Goal: Task Accomplishment & Management: Manage account settings

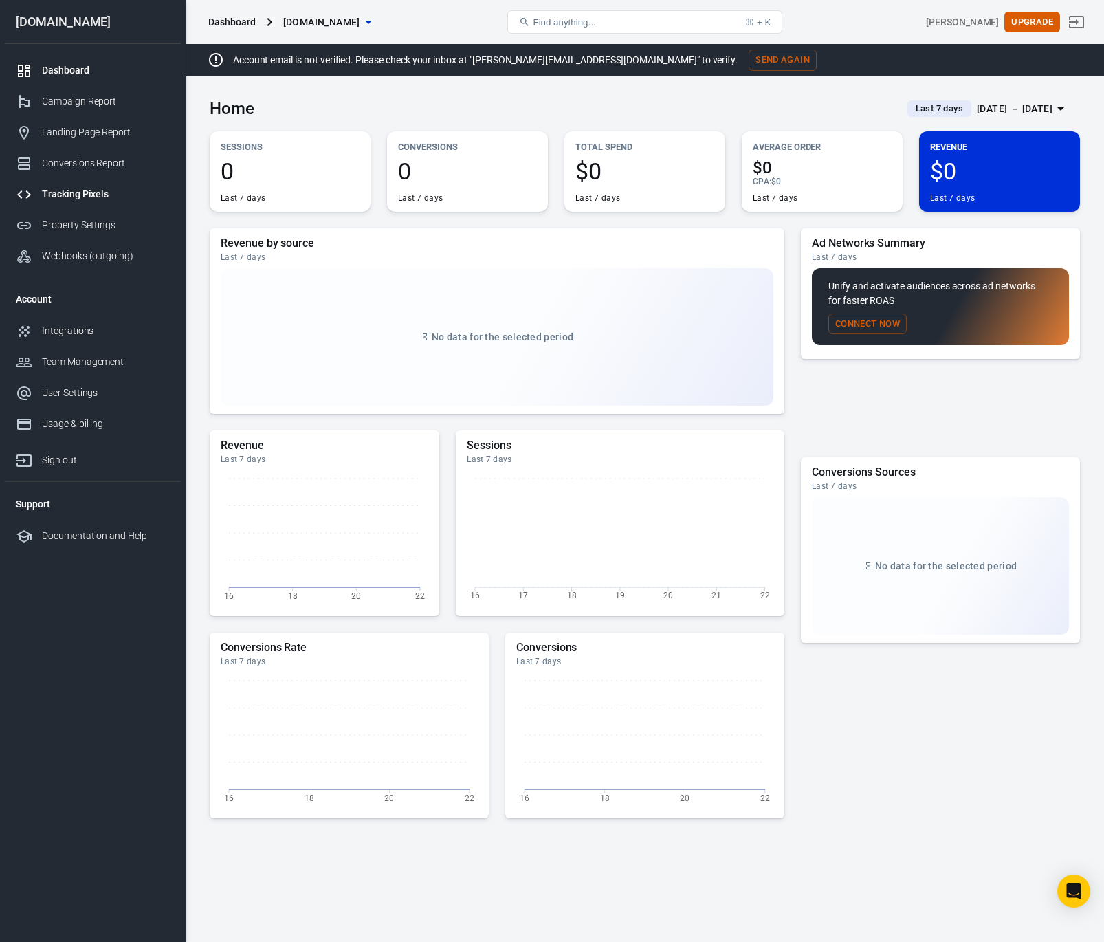
click at [74, 190] on div "Tracking Pixels" at bounding box center [106, 194] width 128 height 14
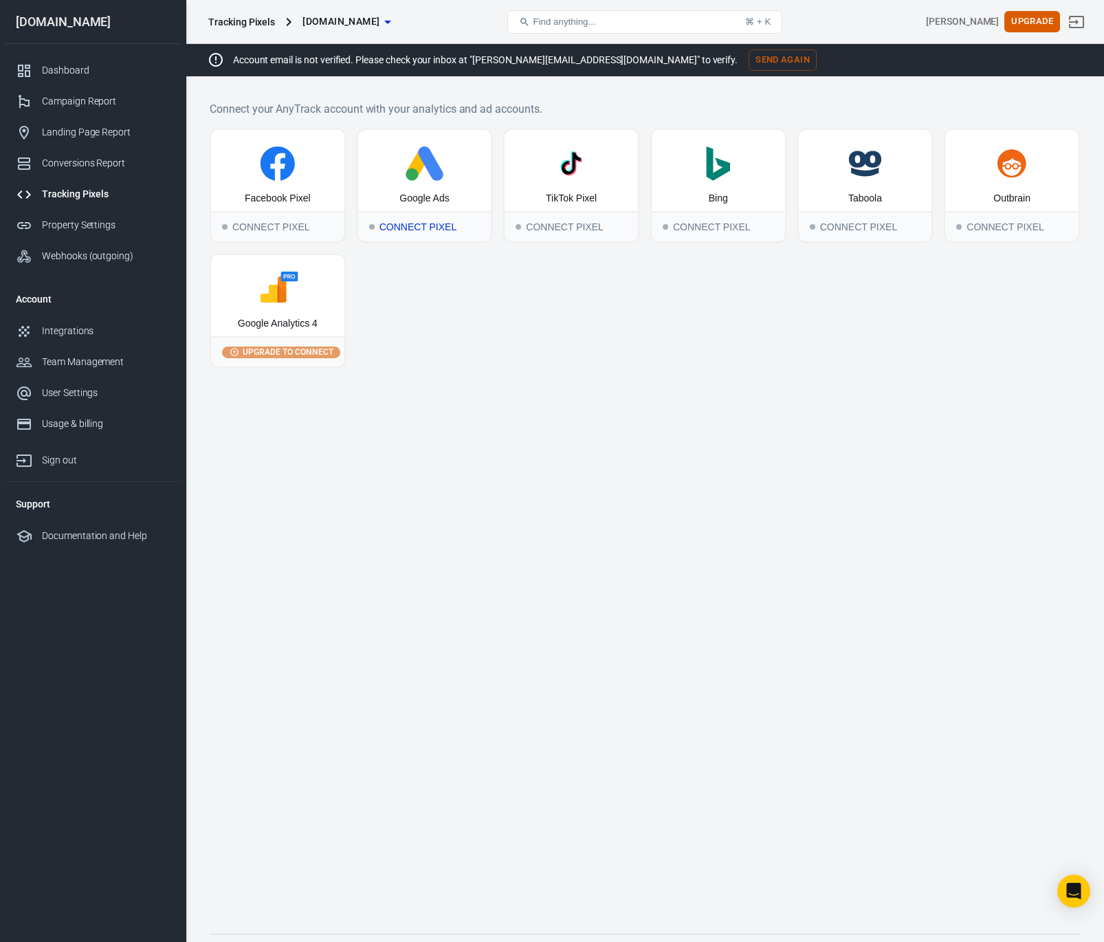
click at [408, 226] on div "Connect Pixel" at bounding box center [424, 226] width 133 height 30
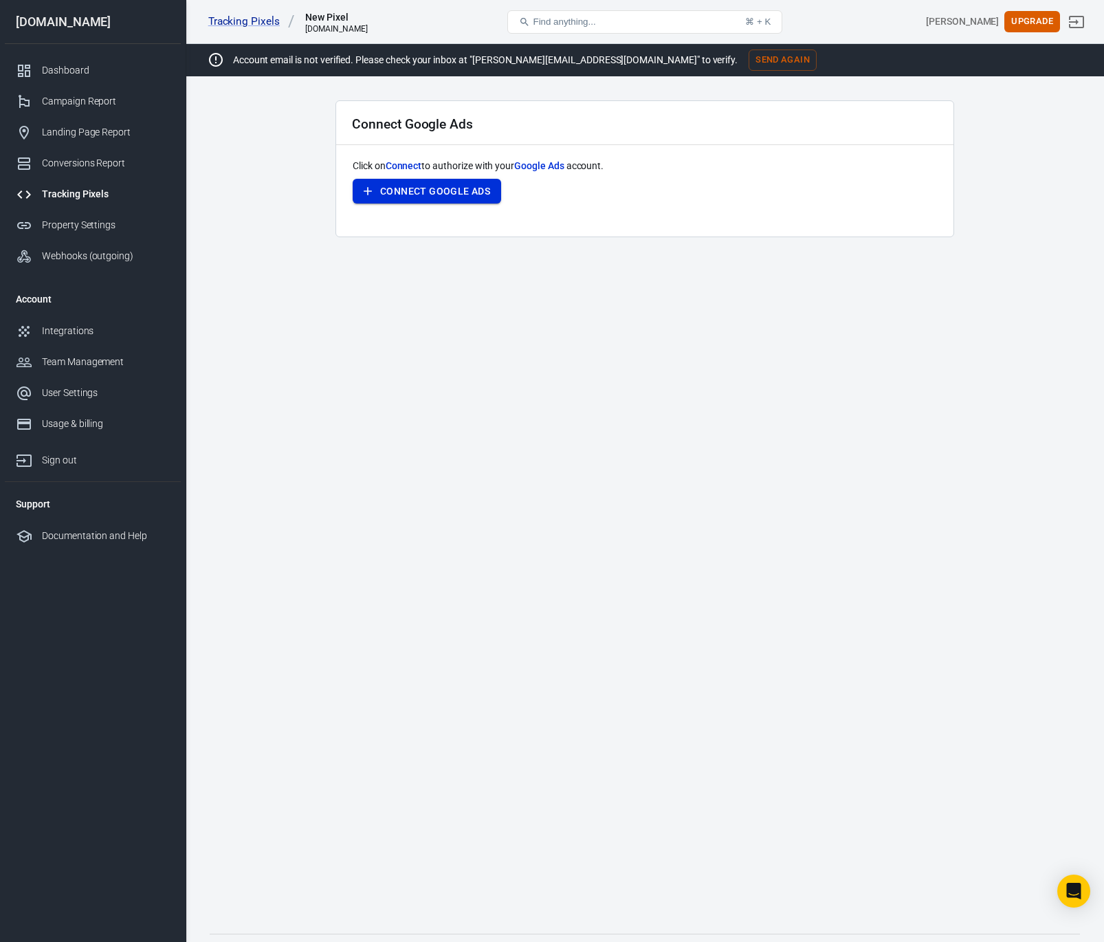
click at [415, 191] on button "Connect Google Ads" at bounding box center [427, 191] width 148 height 25
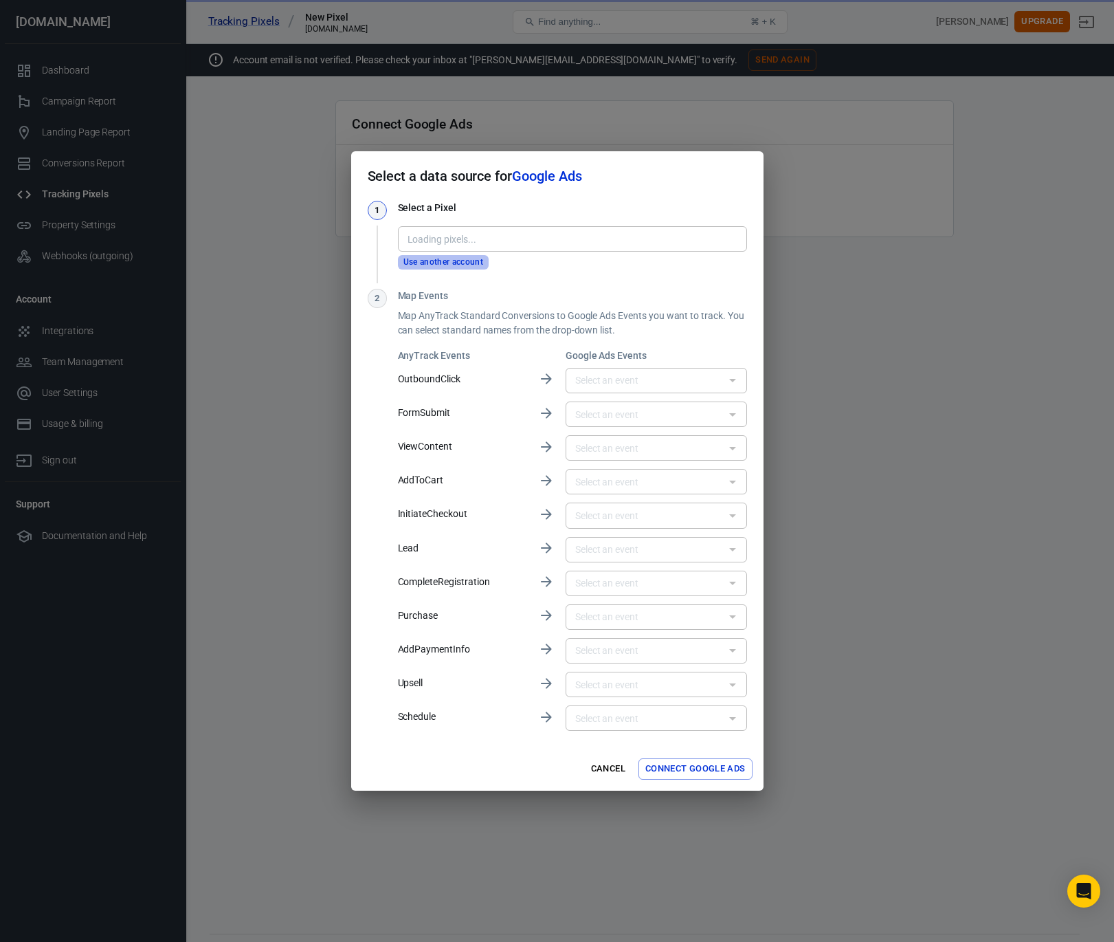
click at [435, 264] on button "Use another account" at bounding box center [443, 262] width 91 height 14
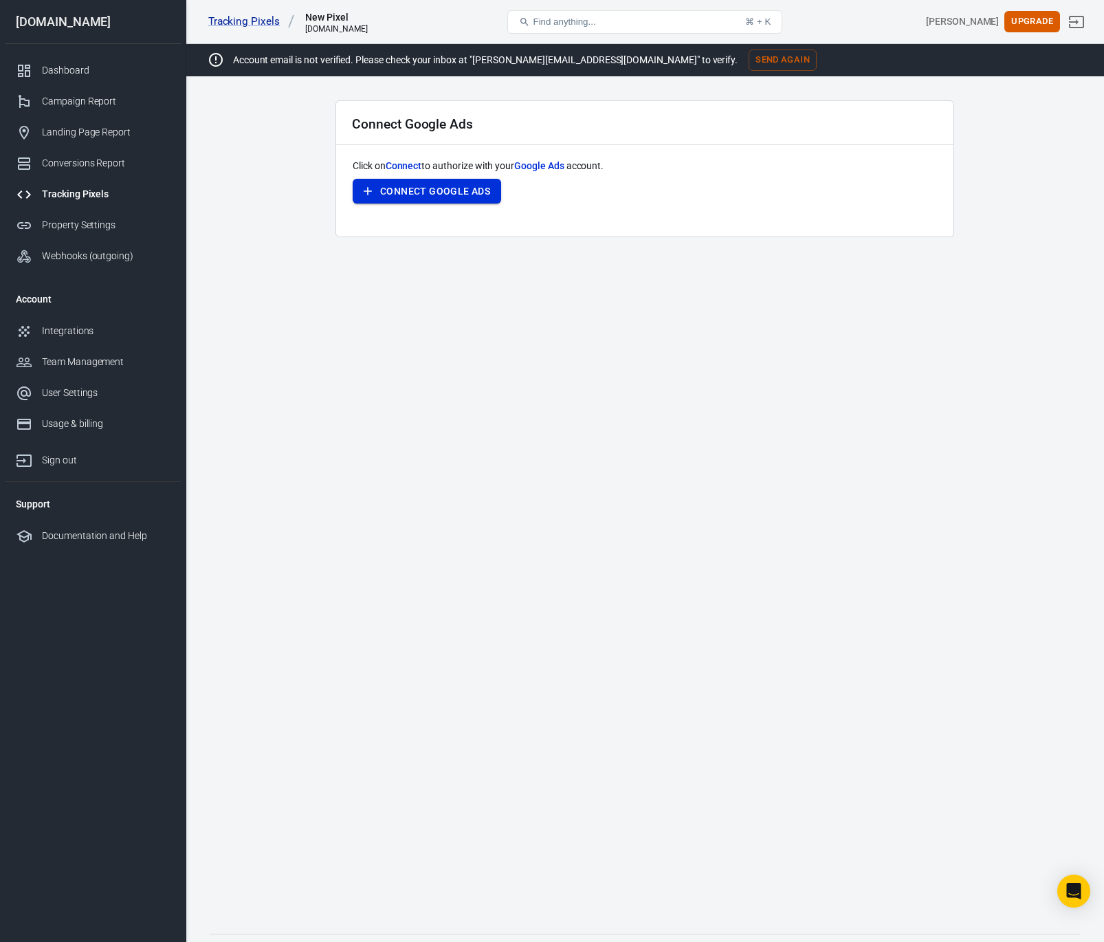
click at [445, 188] on button "Connect Google Ads" at bounding box center [427, 191] width 148 height 25
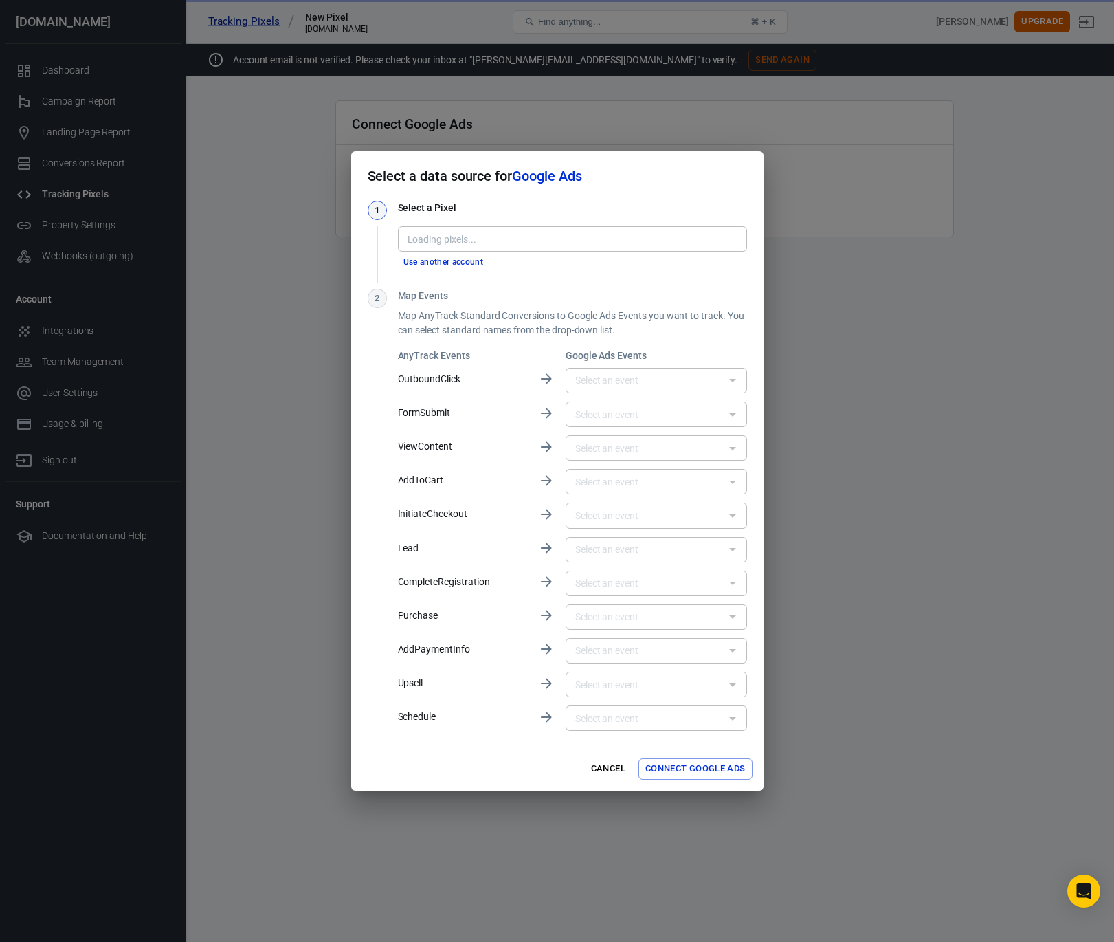
click at [442, 228] on div "Loading pixels..." at bounding box center [572, 238] width 349 height 25
click at [601, 372] on input "text" at bounding box center [645, 380] width 151 height 17
click at [614, 338] on div "Map Events Map AnyTrack Standard Conversions to Google Ads Events you want to t…" at bounding box center [572, 511] width 349 height 445
click at [677, 763] on button "Connect Google Ads" at bounding box center [696, 768] width 114 height 21
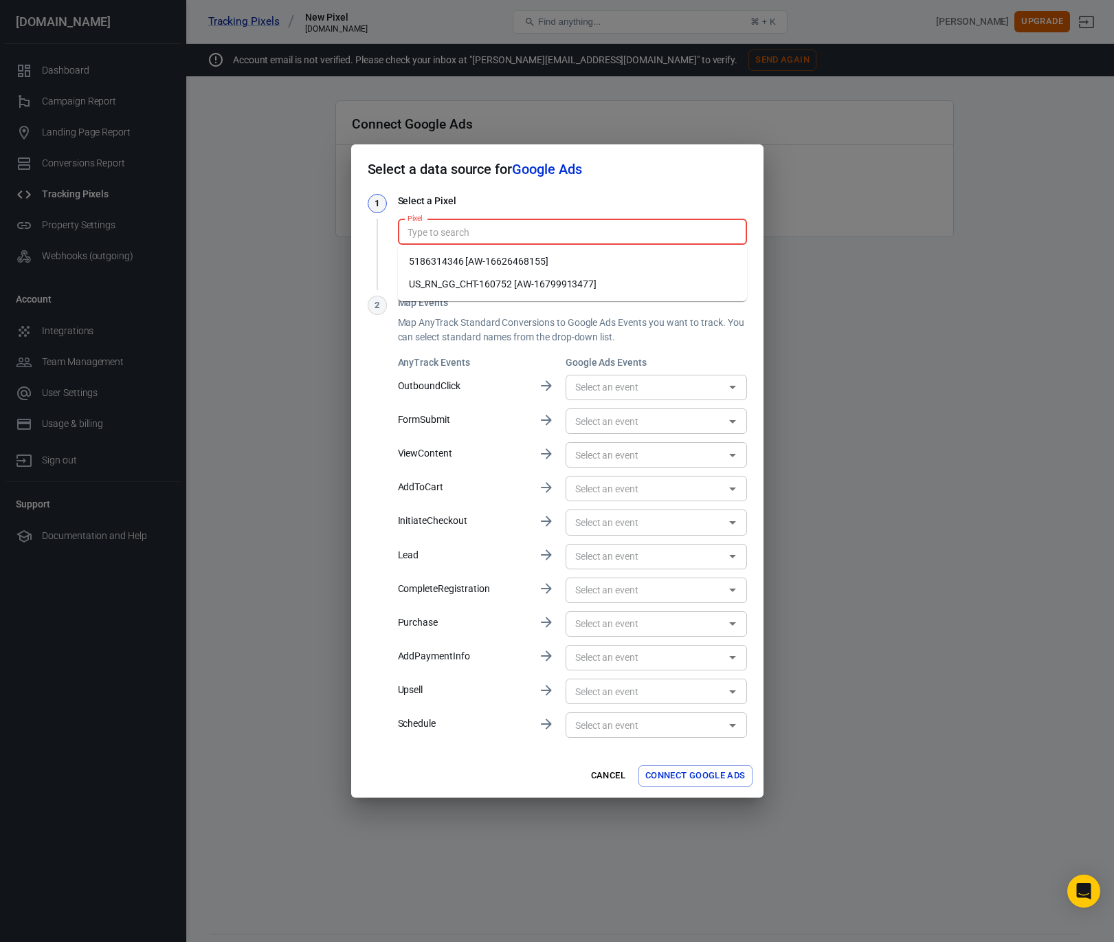
click at [428, 234] on input "Pixel" at bounding box center [571, 231] width 339 height 17
click at [442, 285] on li "US_RN_GG_CHT-160752 [AW-16799913477]" at bounding box center [572, 284] width 349 height 23
type input "US_RN_GG_CHT-160752 [AW-16799913477]"
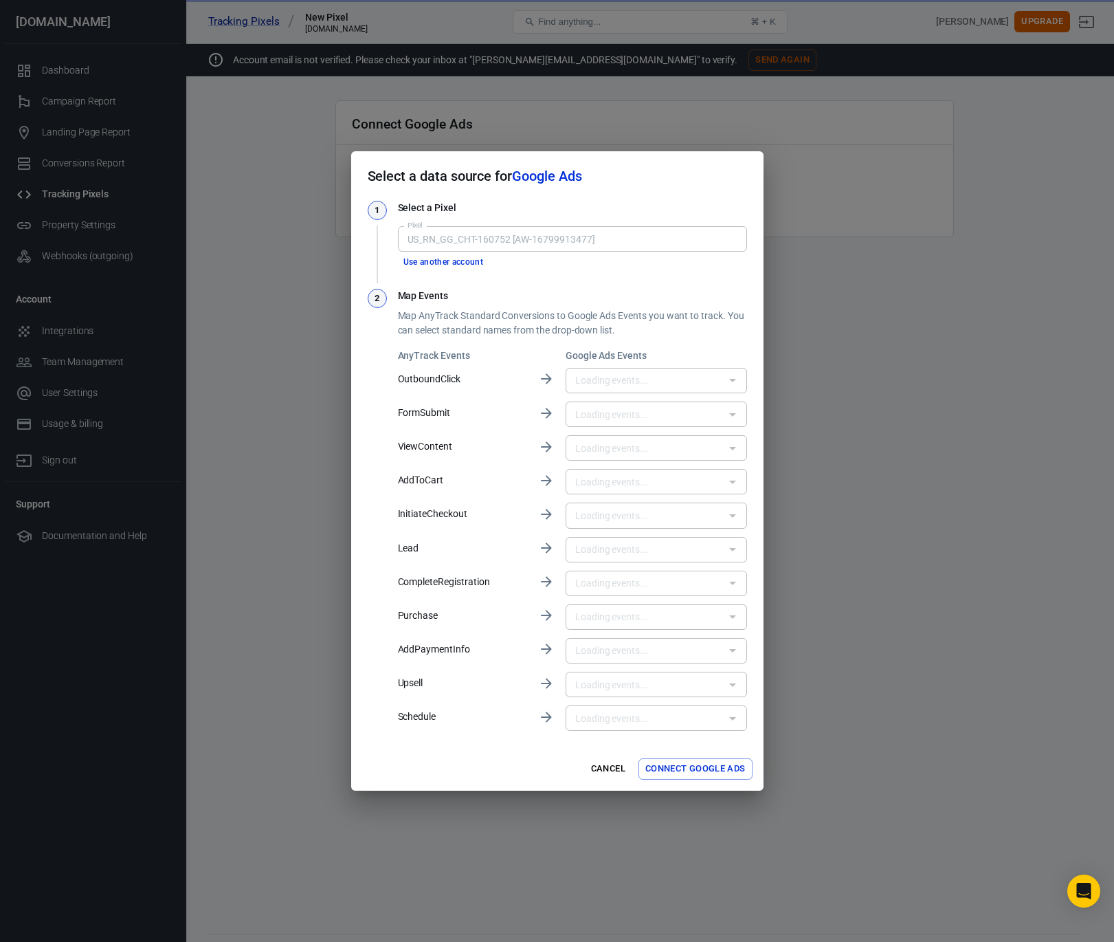
type input "Purchase [lPIQCPX80ZwbEIWs6co-]"
click at [674, 767] on button "Connect Google Ads" at bounding box center [696, 768] width 114 height 21
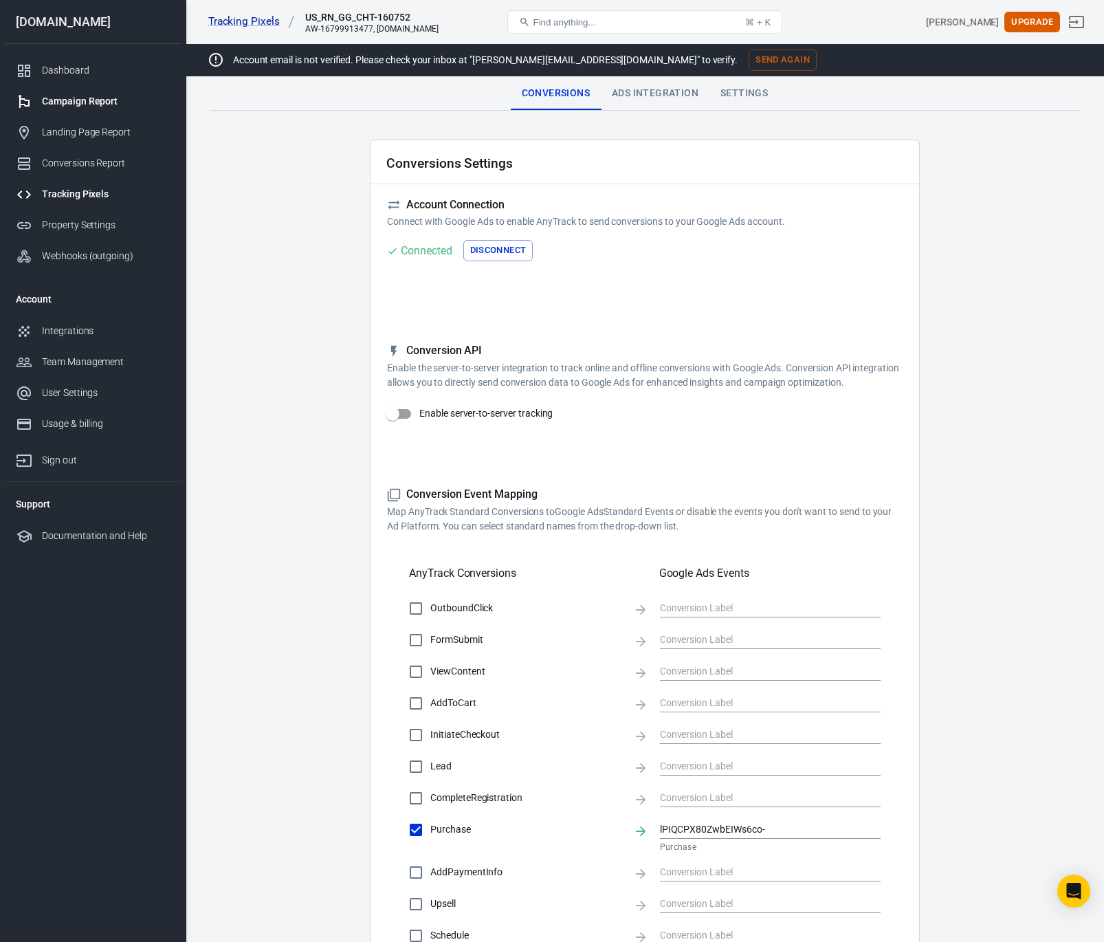
click at [79, 102] on div "Campaign Report" at bounding box center [106, 101] width 128 height 14
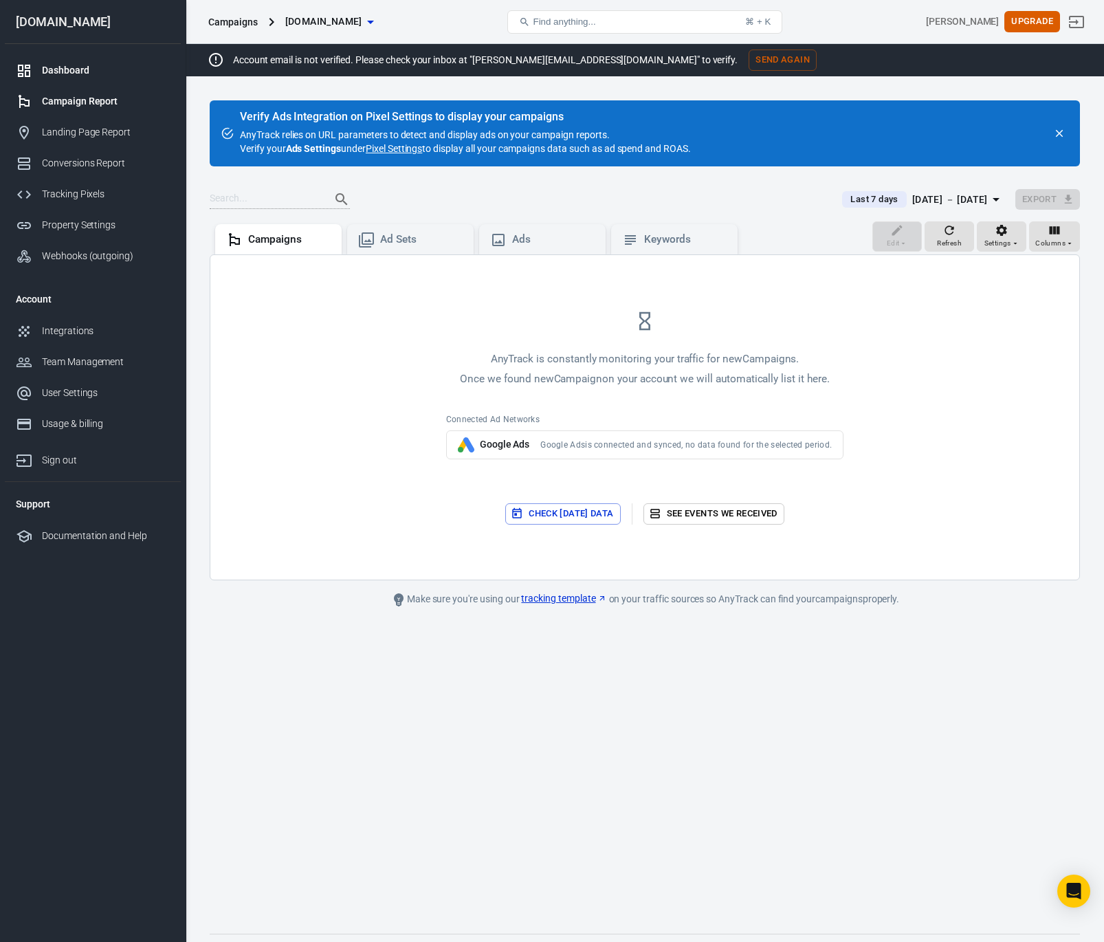
click at [54, 73] on div "Dashboard" at bounding box center [106, 70] width 128 height 14
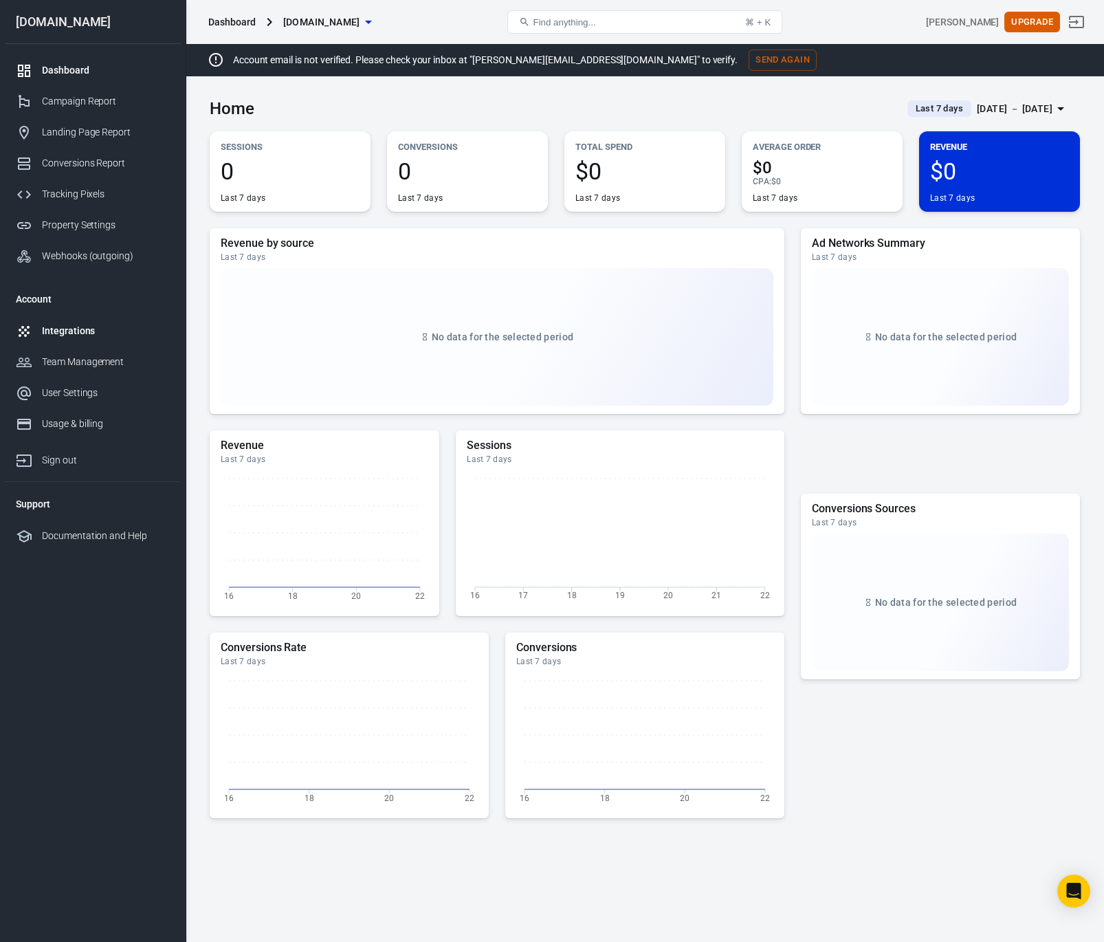
click at [45, 333] on div "Integrations" at bounding box center [106, 331] width 128 height 14
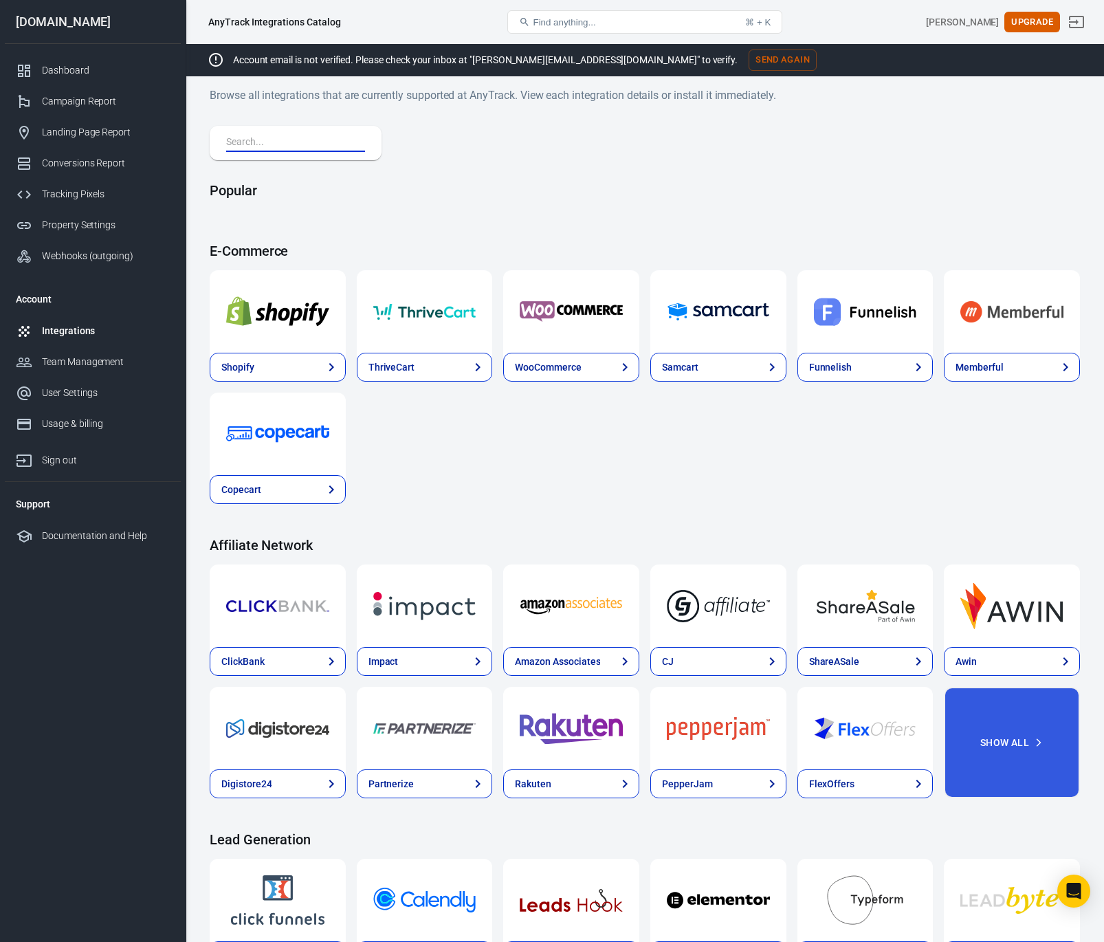
click at [261, 141] on input "text" at bounding box center [292, 143] width 133 height 18
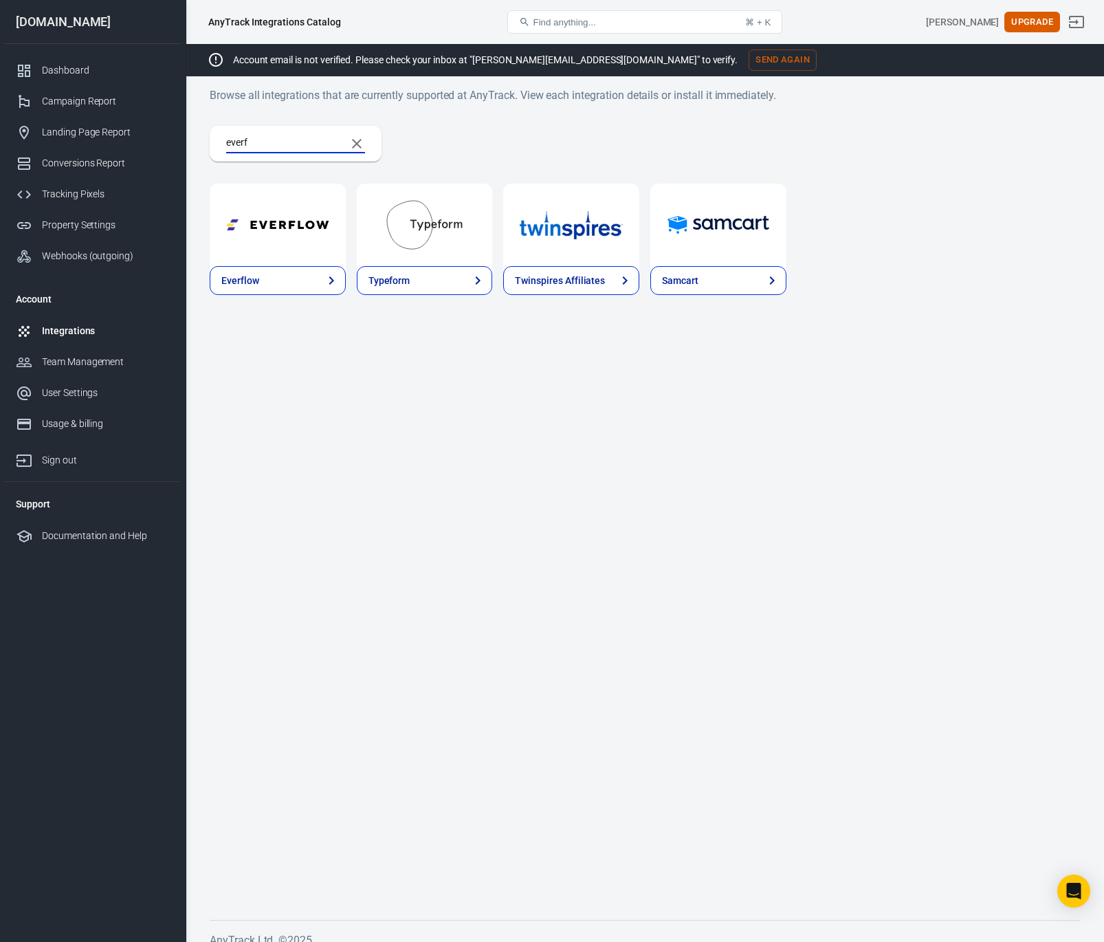
type input "everf"
click at [294, 237] on img at bounding box center [277, 224] width 103 height 49
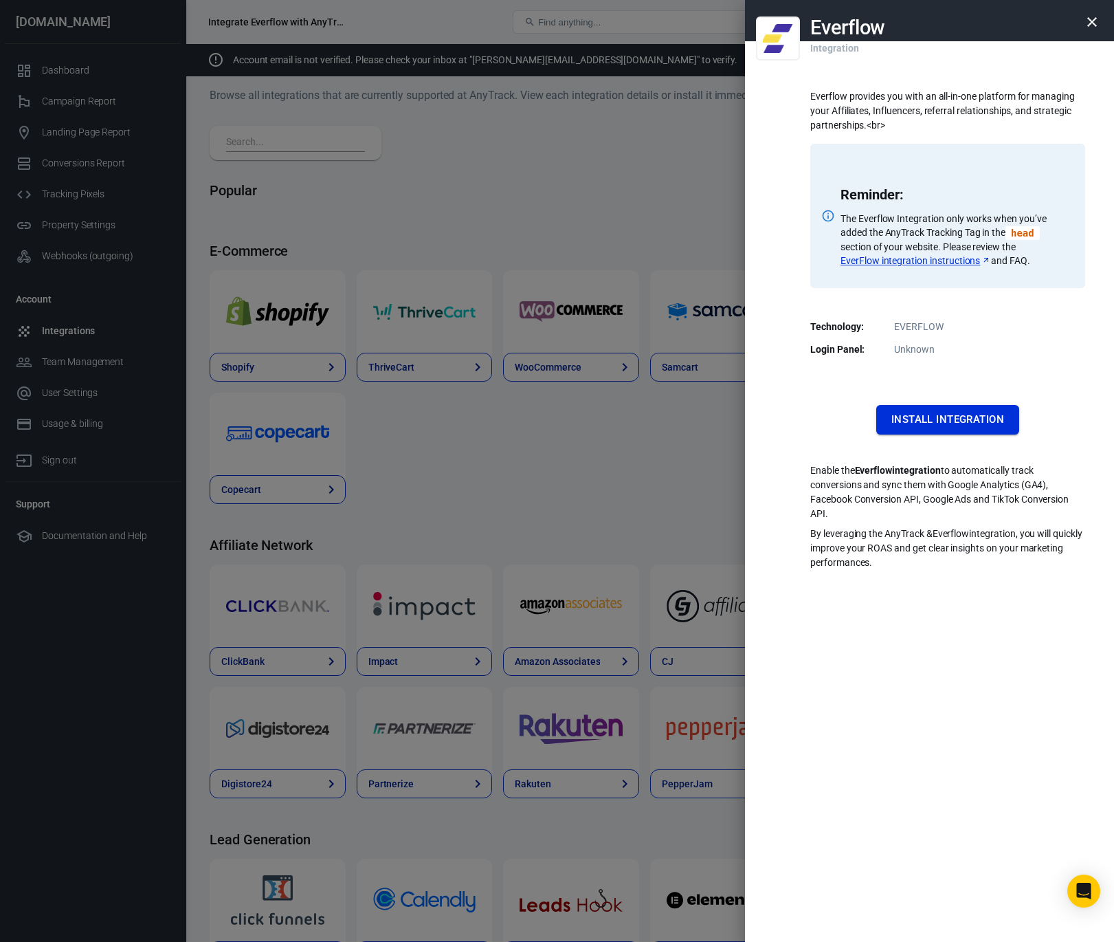
click at [890, 415] on button "Install Integration" at bounding box center [948, 419] width 143 height 29
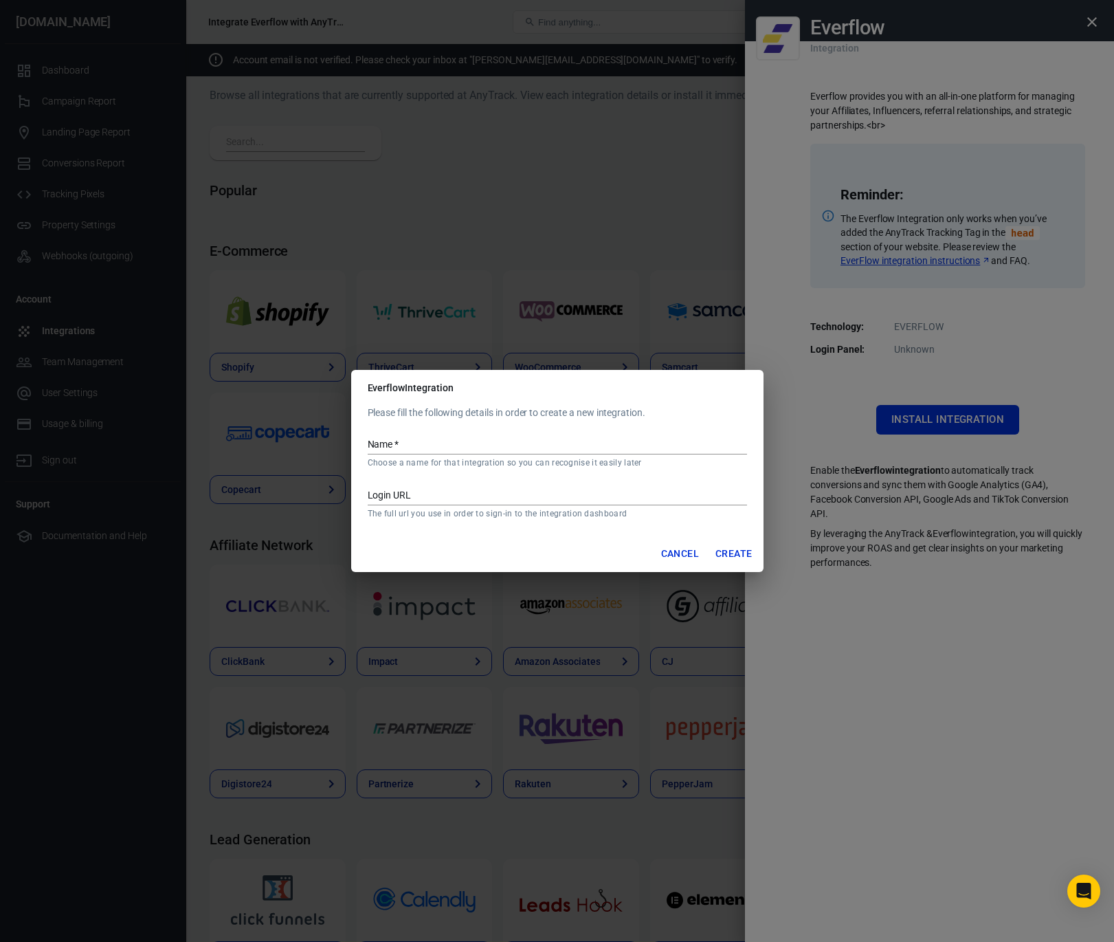
click at [396, 445] on input "Name   *" at bounding box center [557, 446] width 379 height 18
type input "Adsbranded"
click at [412, 494] on input "Login URL" at bounding box center [557, 496] width 379 height 18
click at [406, 506] on div "Login URL The full url you use in order to sign-in to the integration dashboard" at bounding box center [557, 497] width 379 height 43
click at [408, 491] on input "Login URL" at bounding box center [557, 496] width 379 height 18
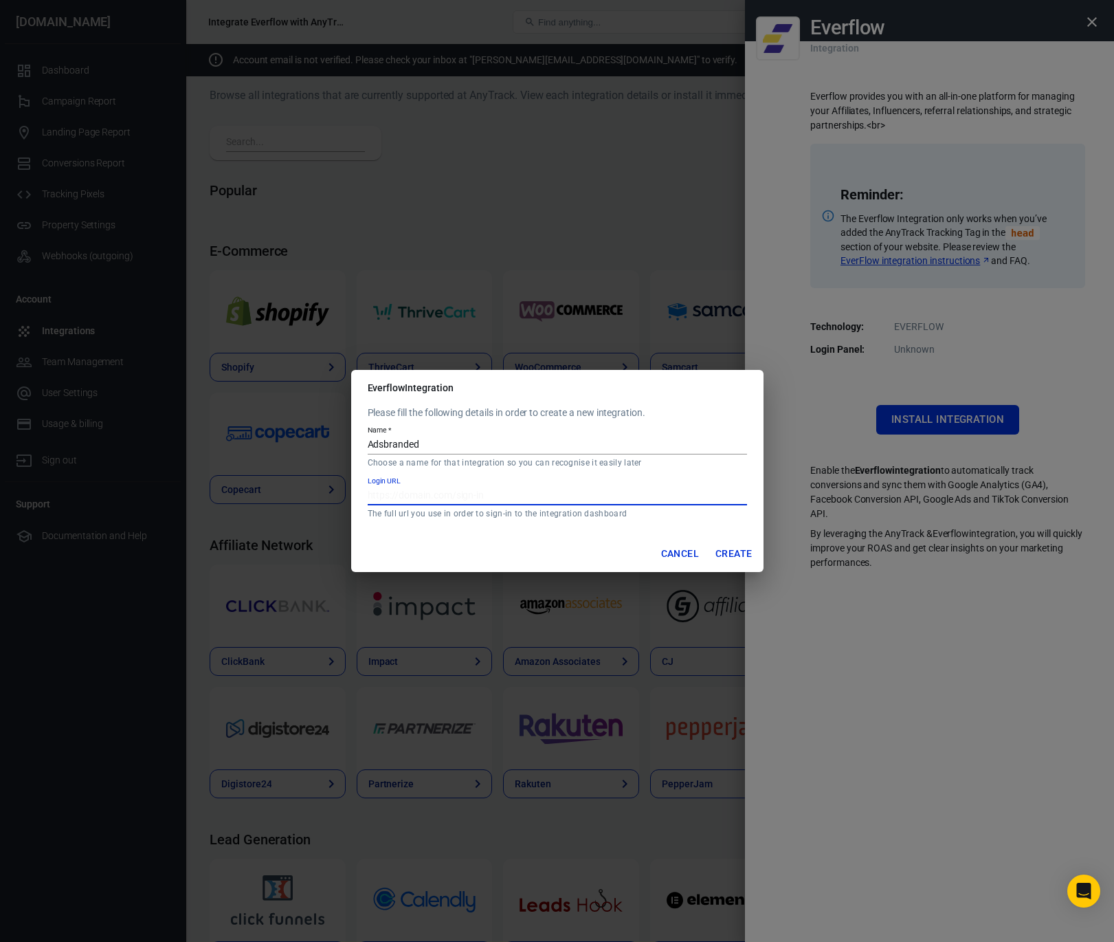
paste input "[URL][DOMAIN_NAME]"
type input "[URL][DOMAIN_NAME]"
click at [736, 552] on button "Create" at bounding box center [733, 553] width 47 height 25
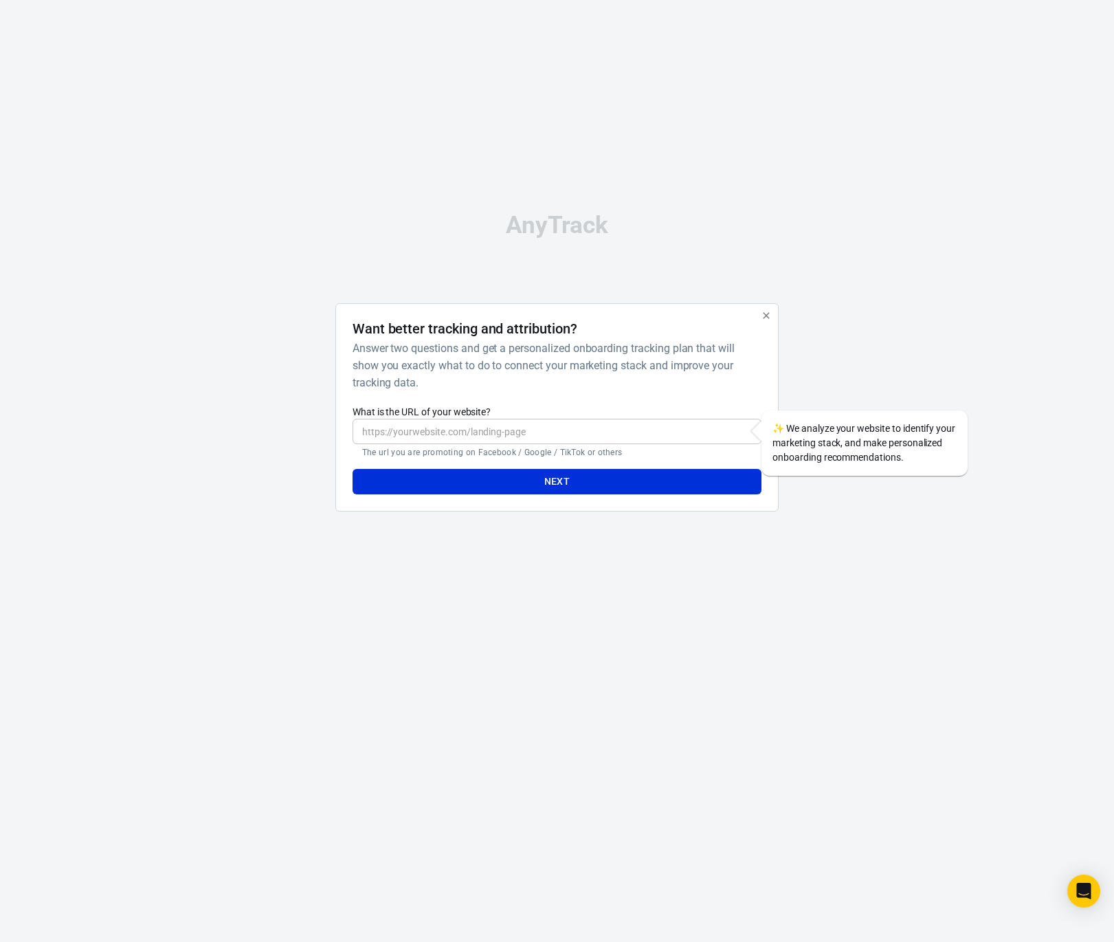
click at [426, 419] on input "What is the URL of your website?" at bounding box center [557, 431] width 409 height 25
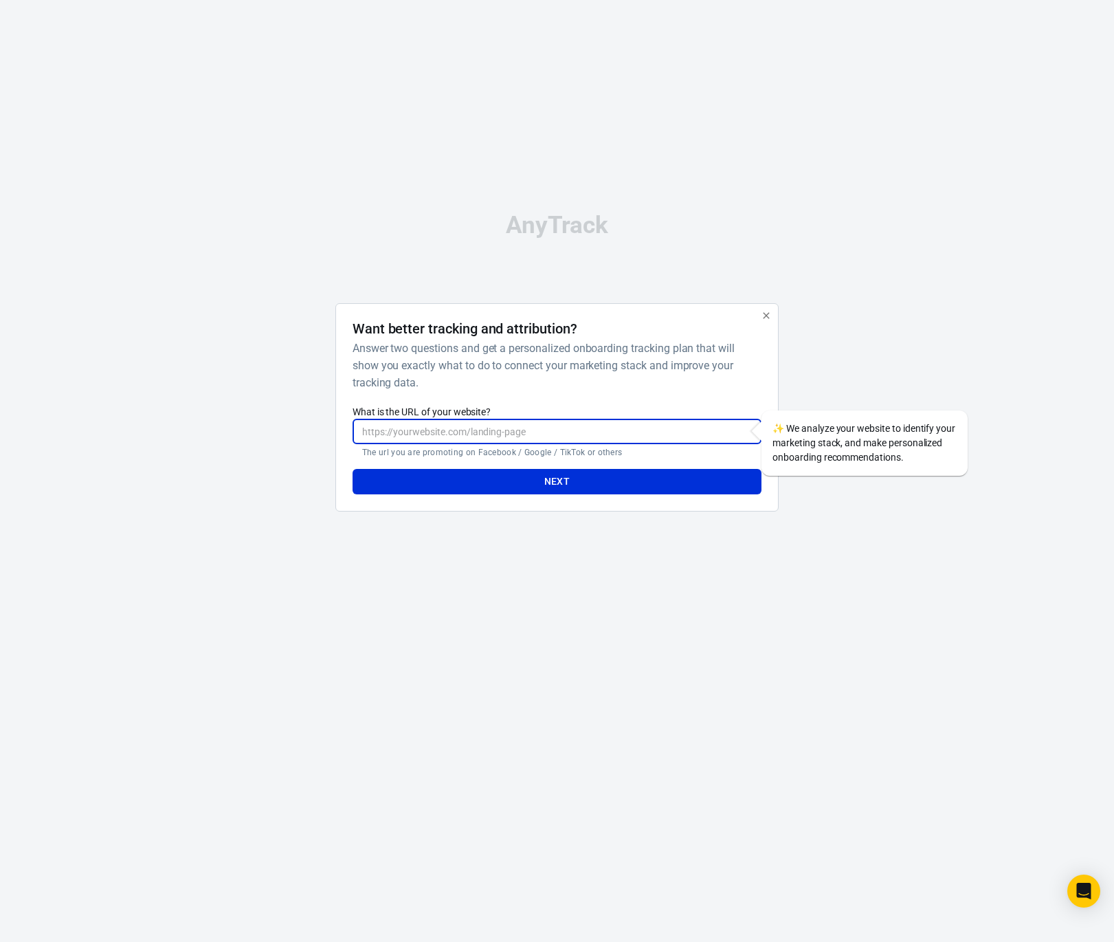
click at [527, 425] on input "What is the URL of your website?" at bounding box center [557, 431] width 409 height 25
paste input "https://topgurureviews.com/stealthbird4k-best-cheap-drone-2025-test3/"
type input "https://topgurureviews.com/stealthbird4k-best-cheap-drone-2025-test3/"
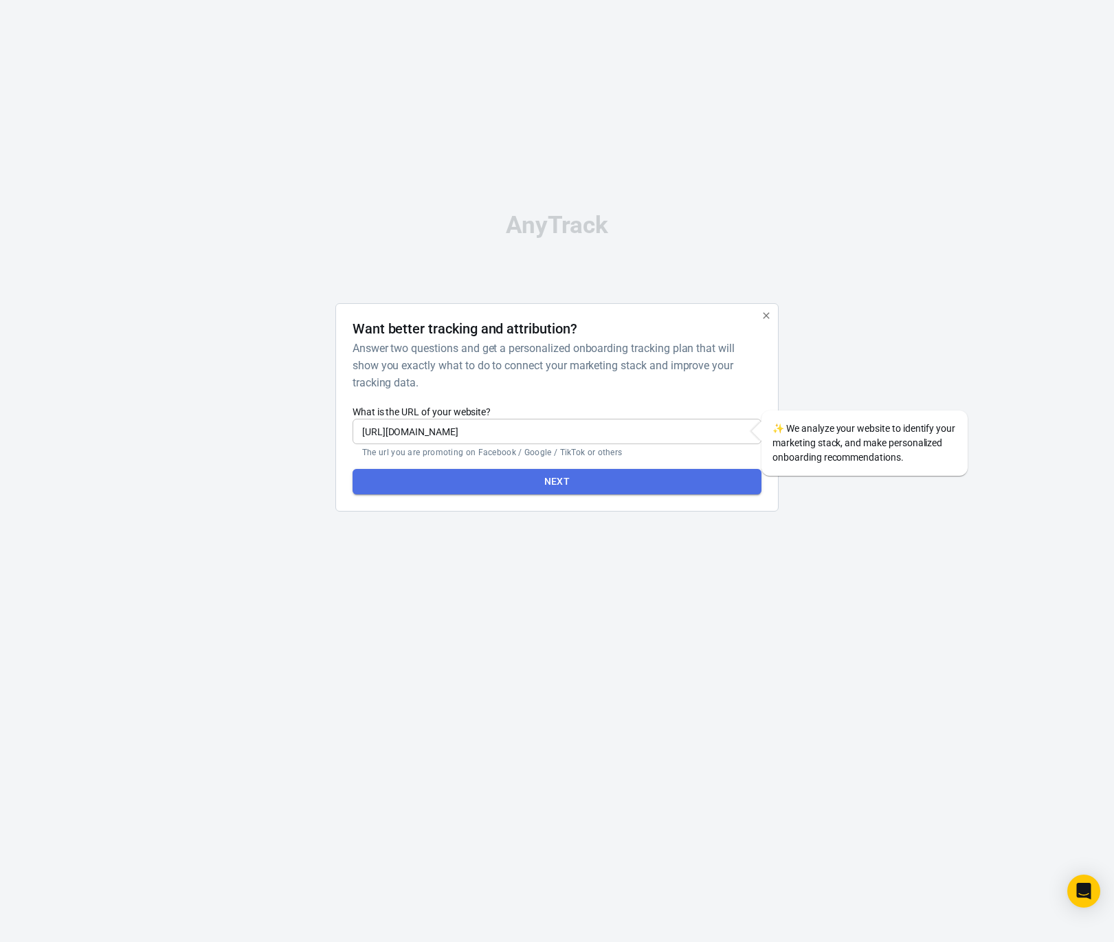
click at [531, 474] on button "Next" at bounding box center [557, 481] width 409 height 25
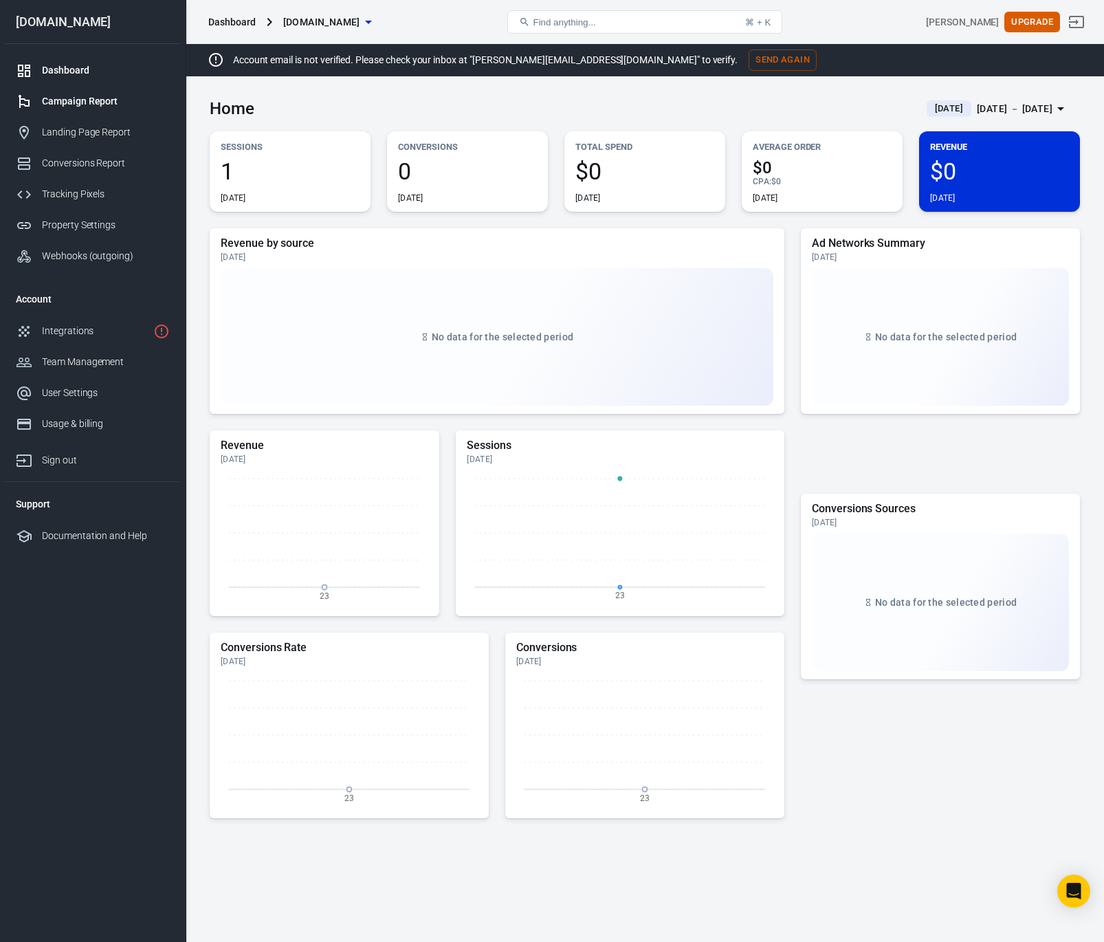
click at [38, 107] on div at bounding box center [29, 101] width 26 height 16
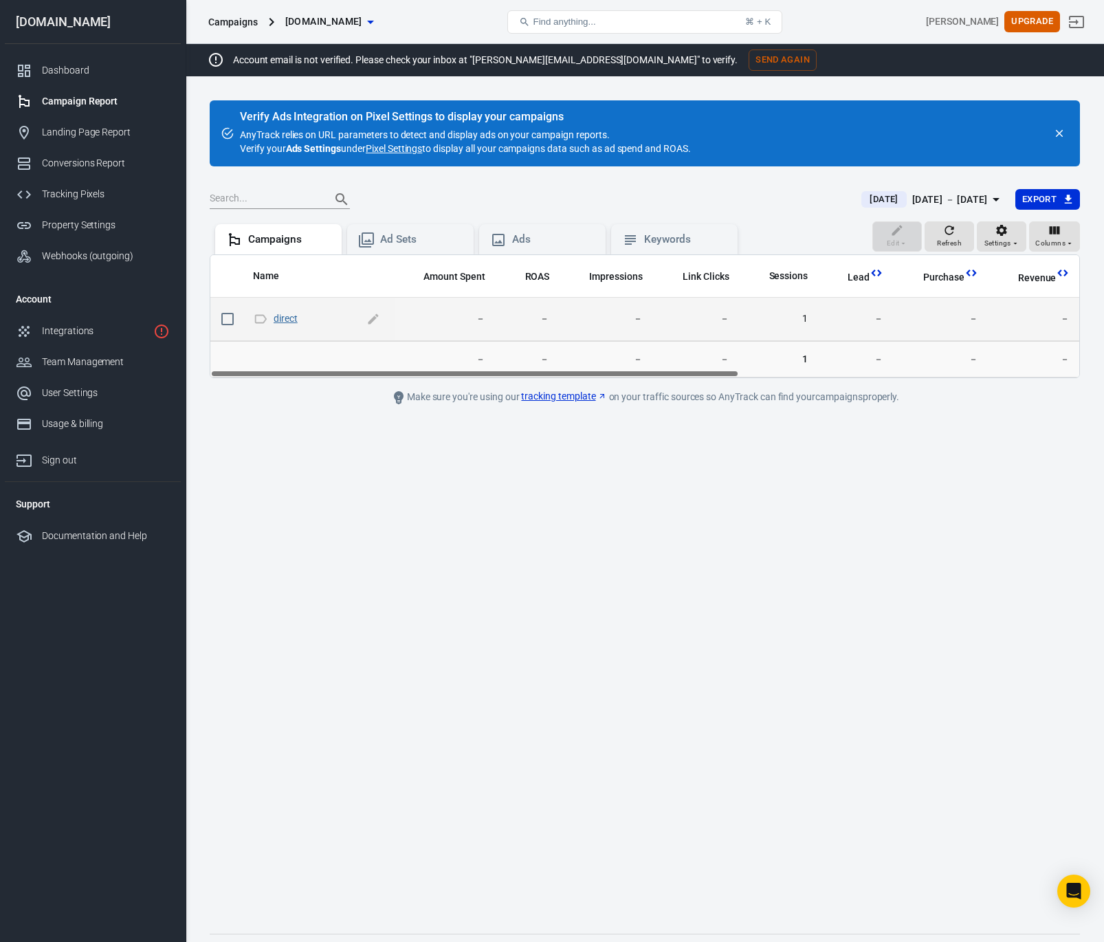
click at [284, 318] on link "direct" at bounding box center [286, 318] width 24 height 11
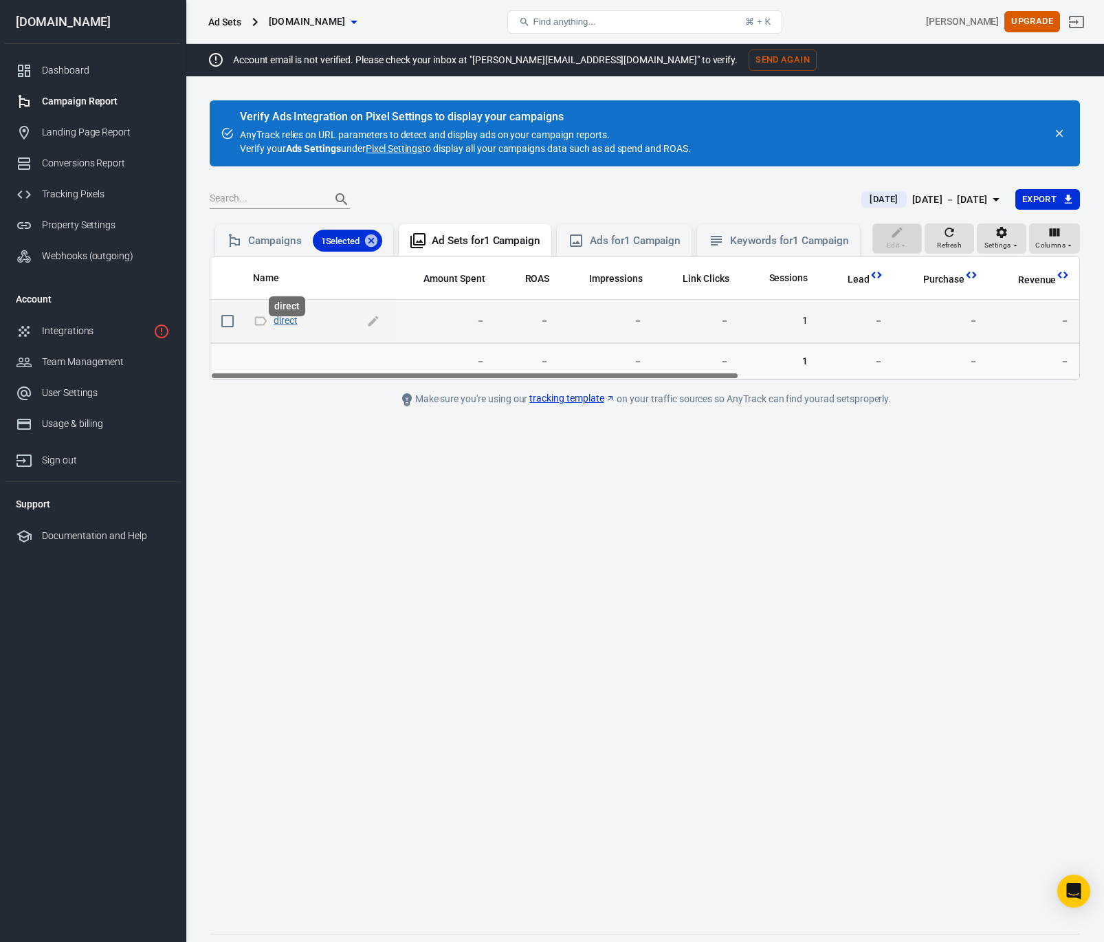
click at [287, 326] on link "direct" at bounding box center [286, 320] width 24 height 11
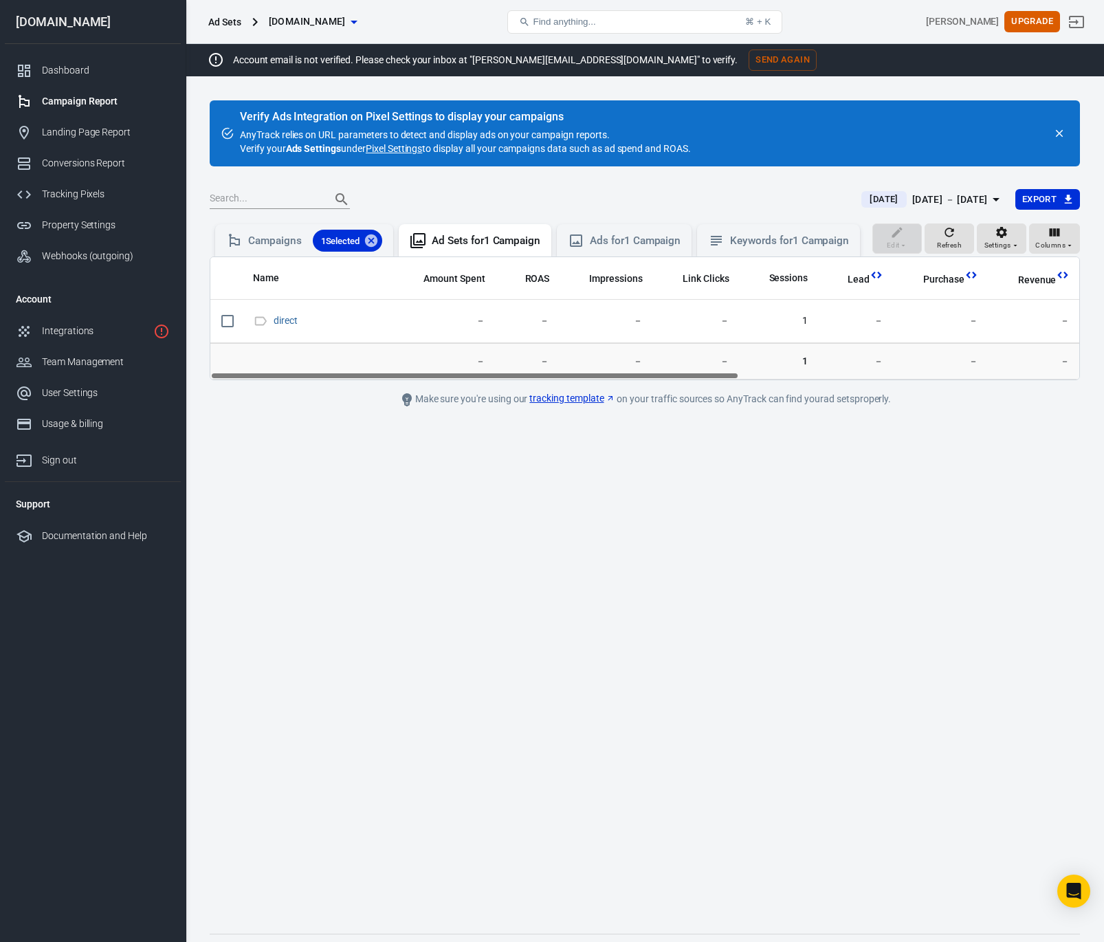
click at [394, 146] on link "Pixel Settings" at bounding box center [394, 149] width 56 height 14
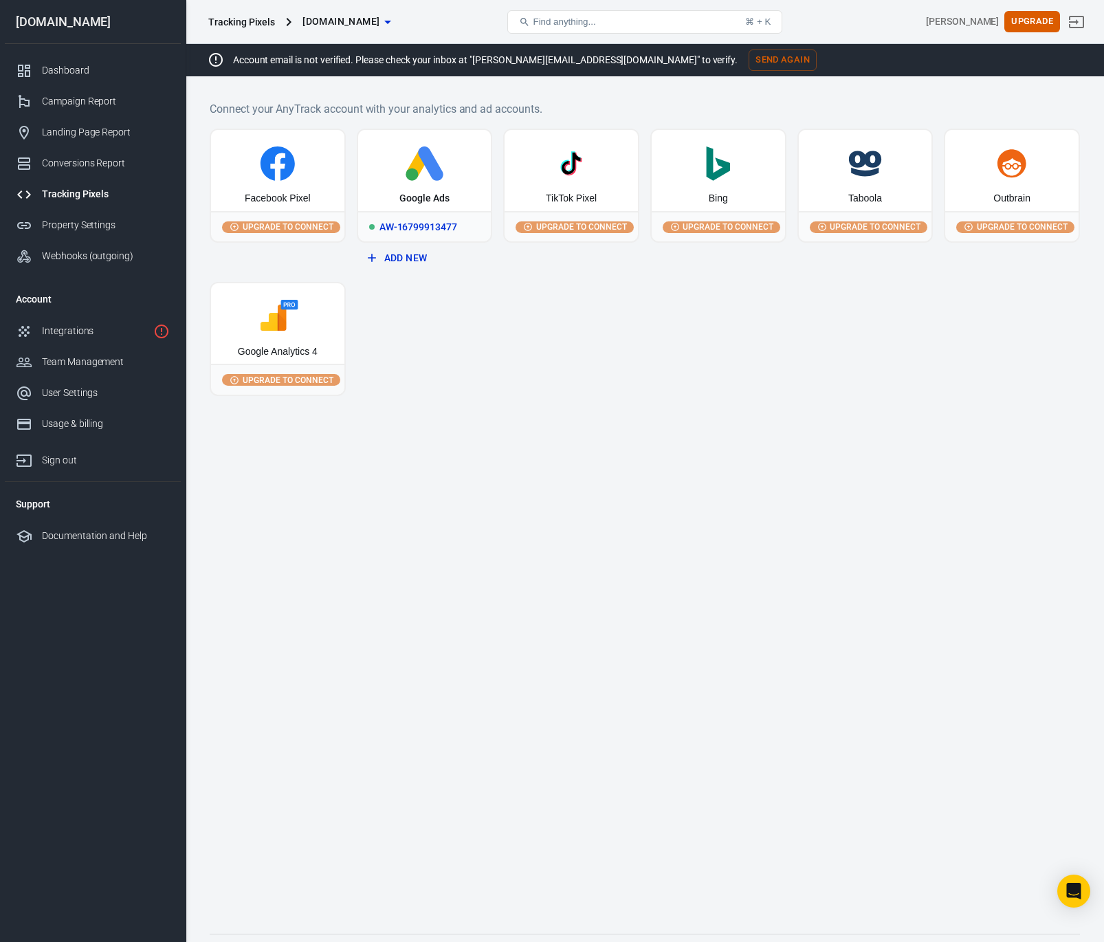
click at [408, 230] on div "AW-16799913477" at bounding box center [424, 226] width 133 height 30
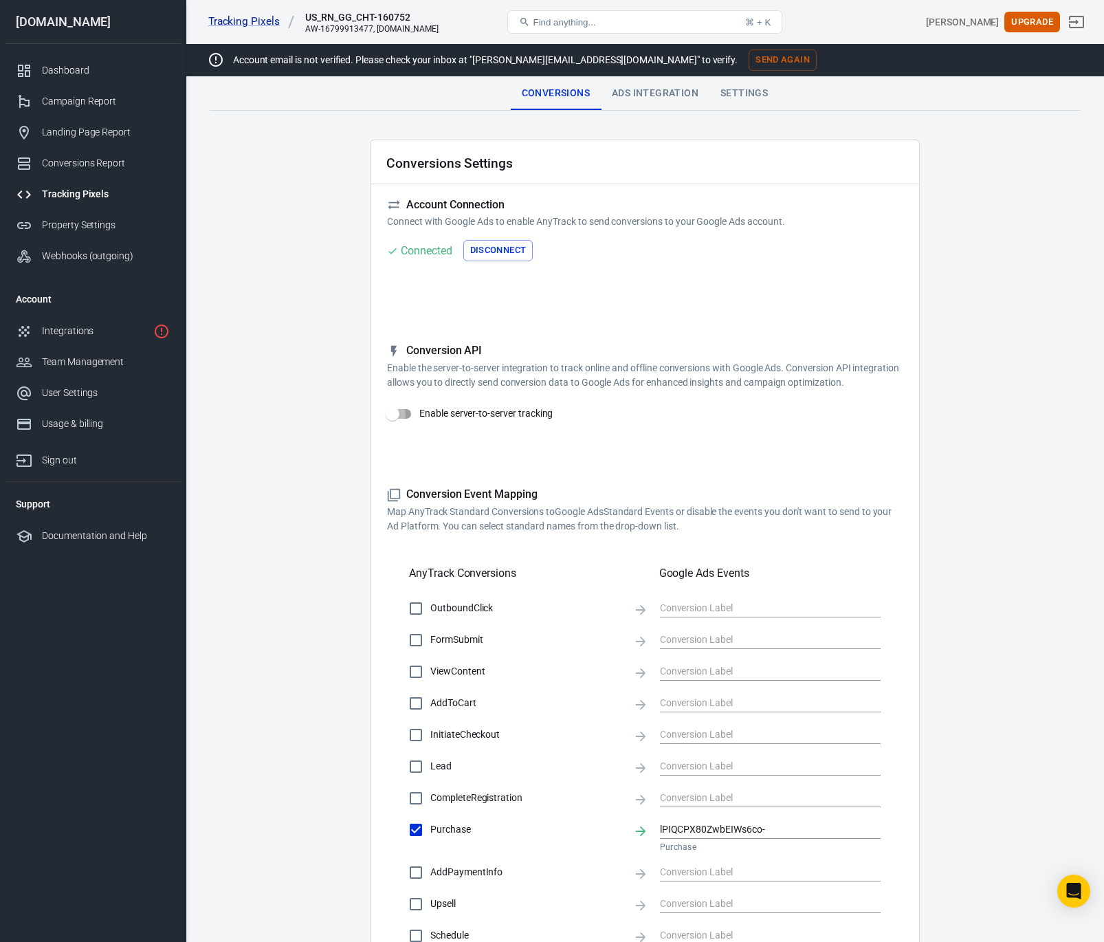
click at [403, 423] on input "Enable server-to-server tracking" at bounding box center [392, 414] width 78 height 26
checkbox input "false"
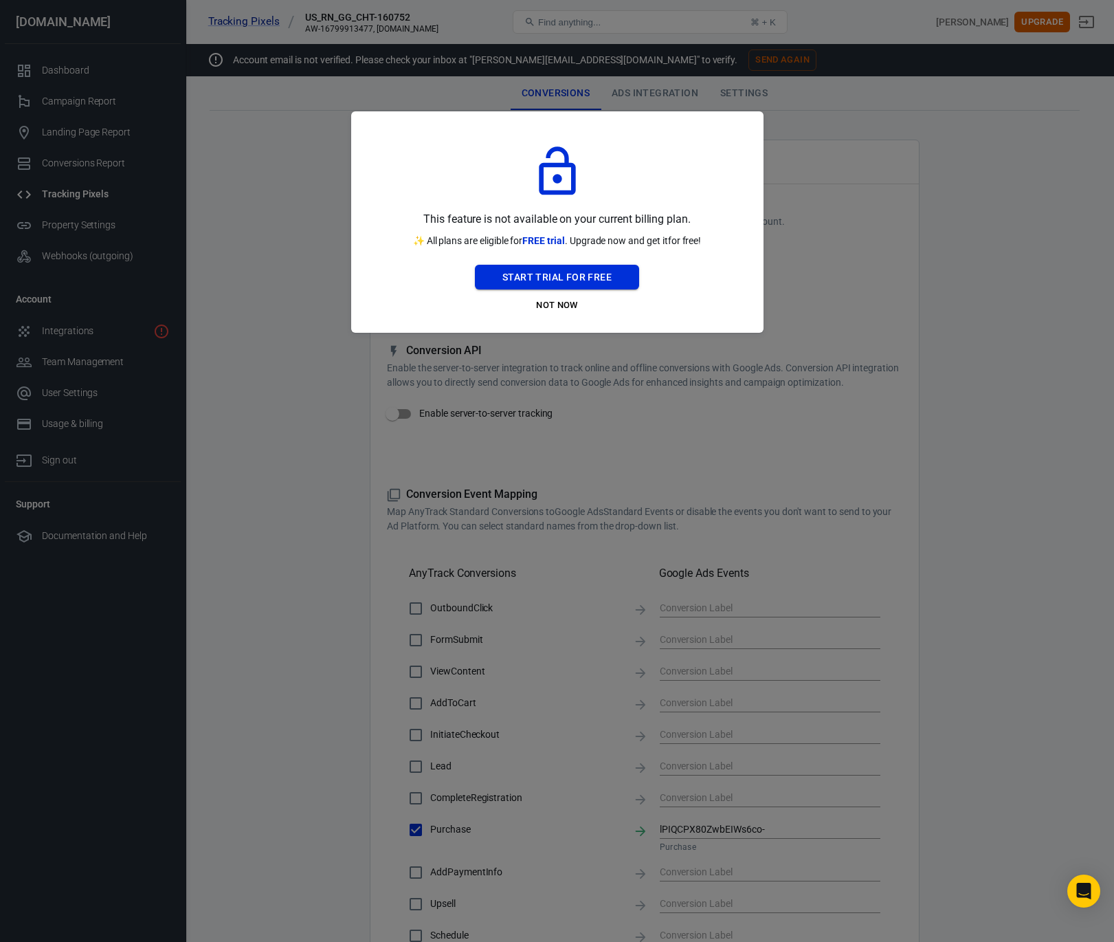
click at [517, 275] on button "Start Trial For Free" at bounding box center [557, 277] width 164 height 25
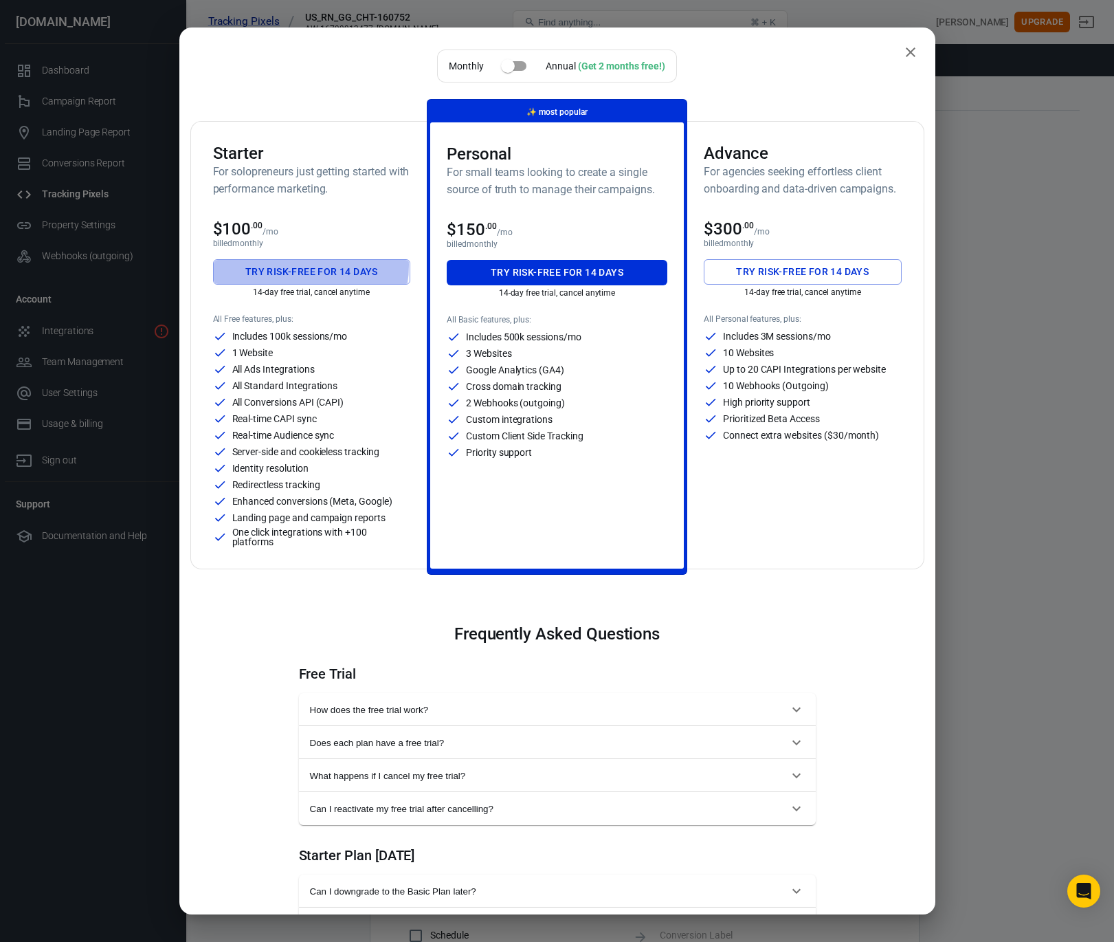
click at [291, 265] on button "Try risk-free for 14 days" at bounding box center [312, 271] width 198 height 25
